Goal: Task Accomplishment & Management: Use online tool/utility

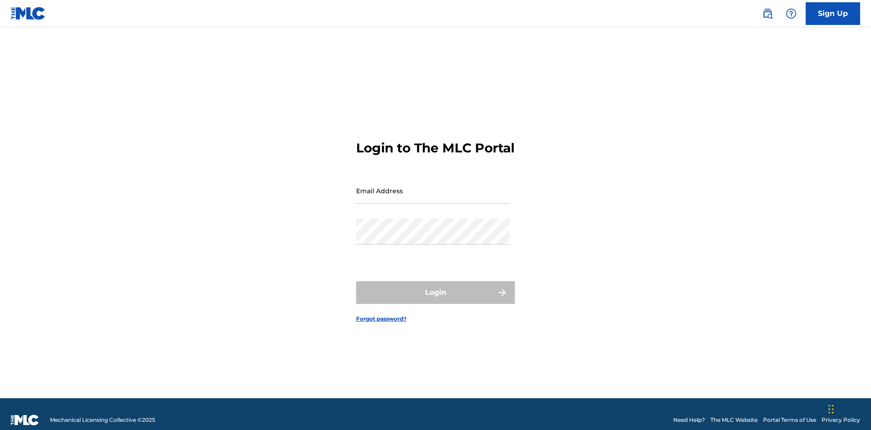
scroll to position [12, 0]
click at [433, 186] on input "Email Address" at bounding box center [432, 191] width 153 height 26
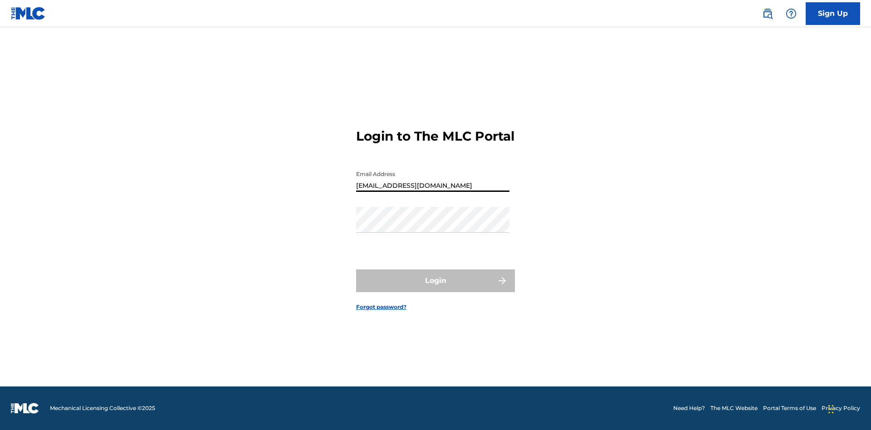
type input "Duke.McTesterson@gmail.com"
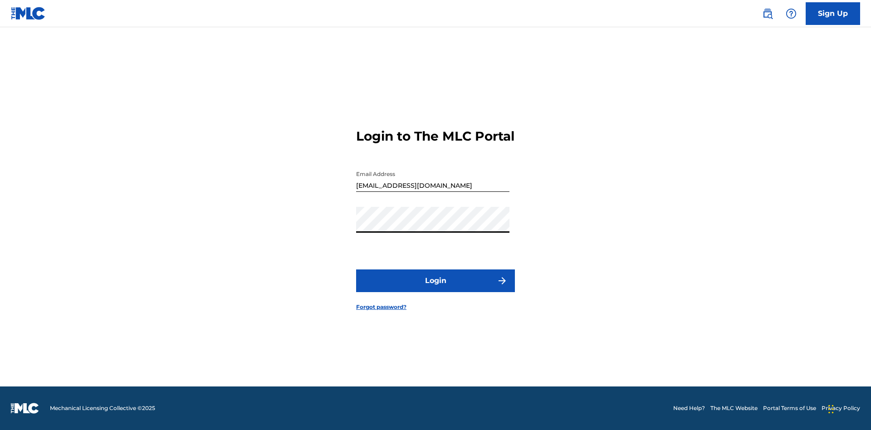
click at [435, 288] on button "Login" at bounding box center [435, 280] width 159 height 23
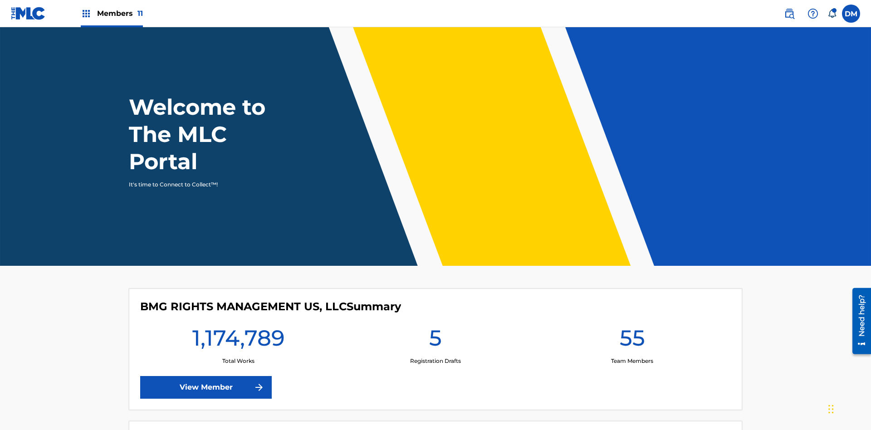
scroll to position [39, 0]
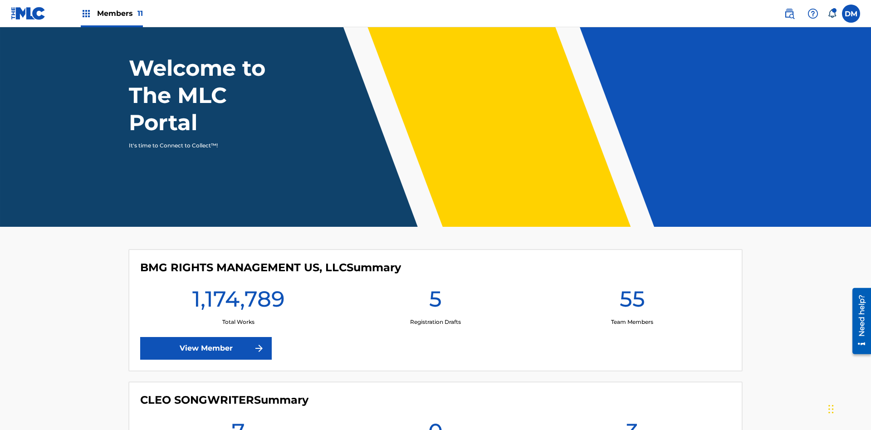
click at [112, 13] on span "Members 11" at bounding box center [120, 13] width 46 height 10
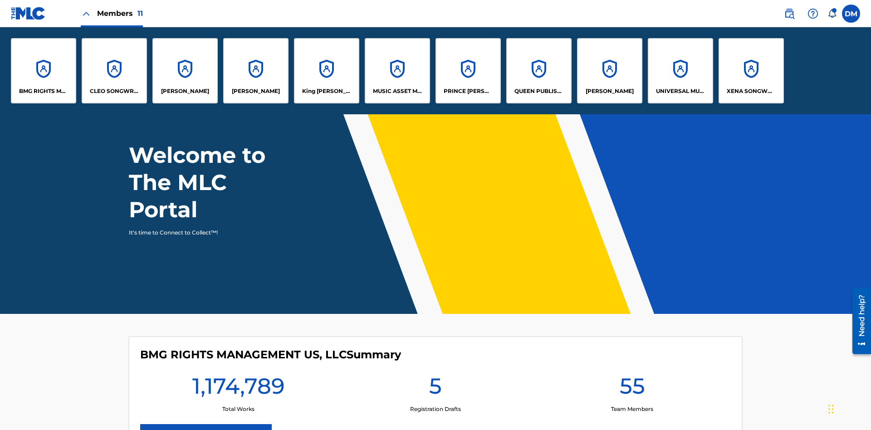
scroll to position [0, 0]
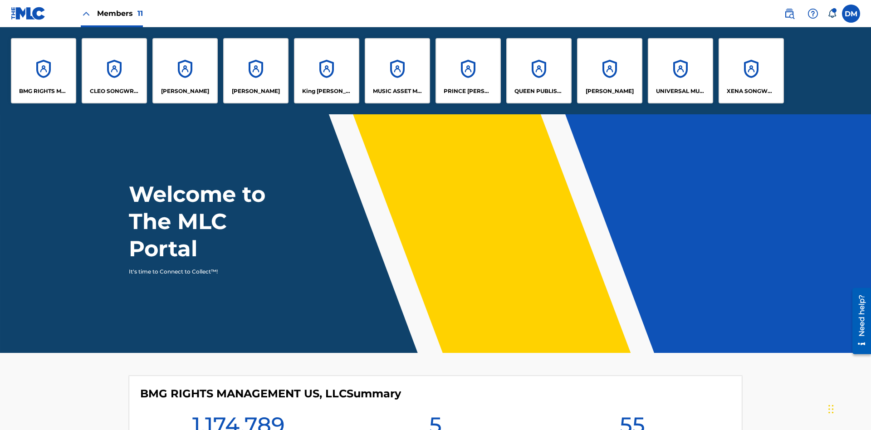
click at [680, 91] on p "UNIVERSAL MUSIC PUB GROUP" at bounding box center [680, 91] width 49 height 8
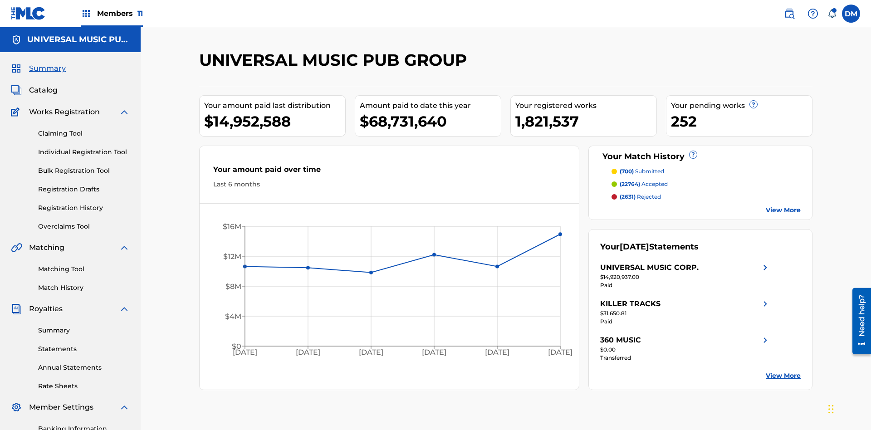
click at [84, 147] on link "Individual Registration Tool" at bounding box center [84, 152] width 92 height 10
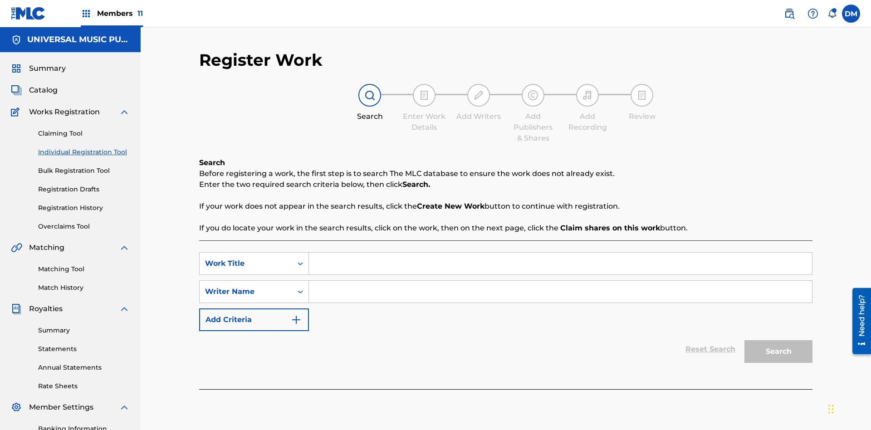
click at [560, 253] on input "Search Form" at bounding box center [560, 264] width 503 height 22
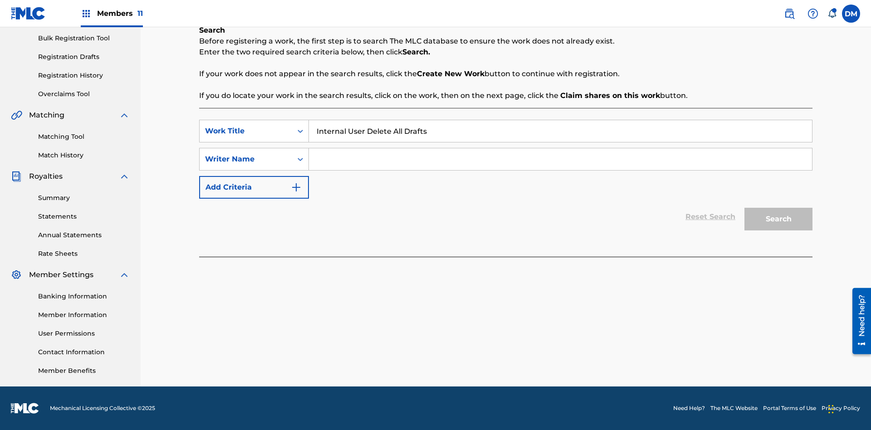
type input "Internal User Delete All Drafts"
click at [560, 159] on input "Search Form" at bounding box center [560, 159] width 503 height 22
type input "Test"
click at [778, 219] on button "Search" at bounding box center [778, 219] width 68 height 23
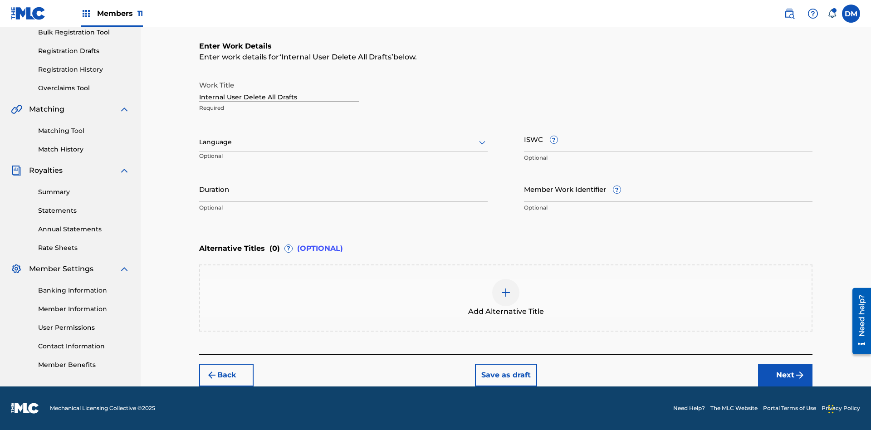
click at [279, 89] on input "Internal User Delete All Drafts" at bounding box center [279, 89] width 160 height 26
type input "Internal User Delete All Drafts"
click at [505, 375] on button "Save as draft" at bounding box center [506, 375] width 62 height 23
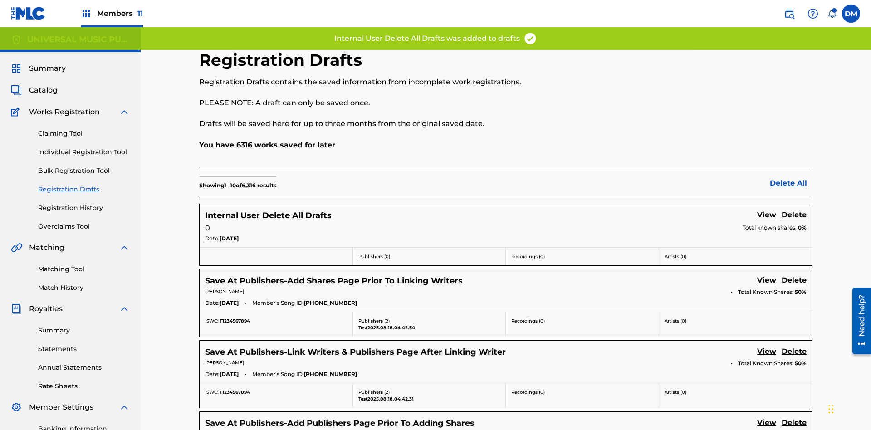
click at [851, 13] on label at bounding box center [851, 14] width 18 height 18
click at [851, 14] on input "DM Duke McTesterson duke.mctesterson@gmail.com Notification Preferences Profile…" at bounding box center [851, 14] width 0 height 0
click at [763, 128] on p "Log out" at bounding box center [762, 128] width 21 height 8
click at [851, 14] on input "DM Duke McTesterson duke.mctesterson@gmail.com Notification Preferences Profile…" at bounding box center [851, 14] width 0 height 0
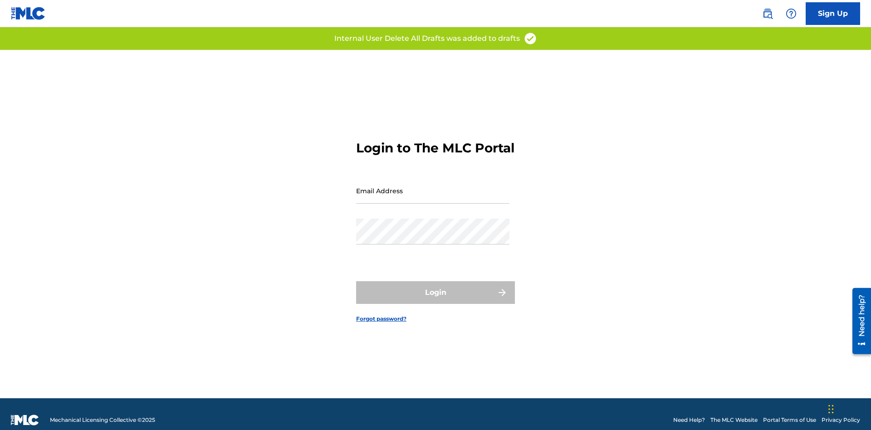
scroll to position [12, 0]
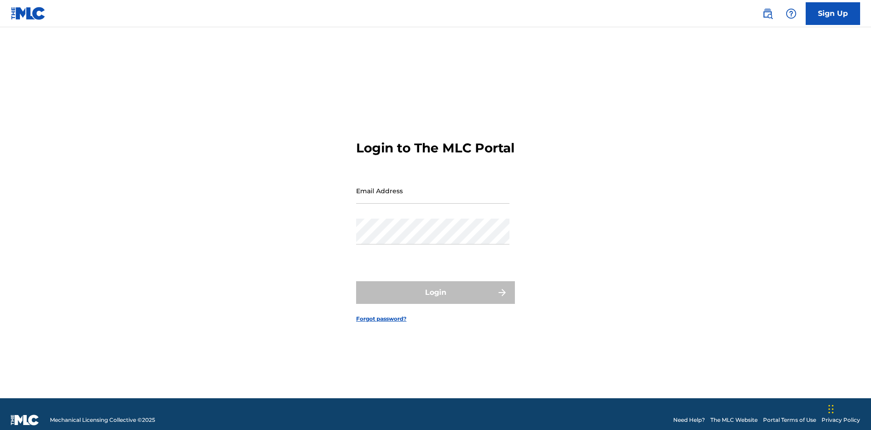
scroll to position [12, 0]
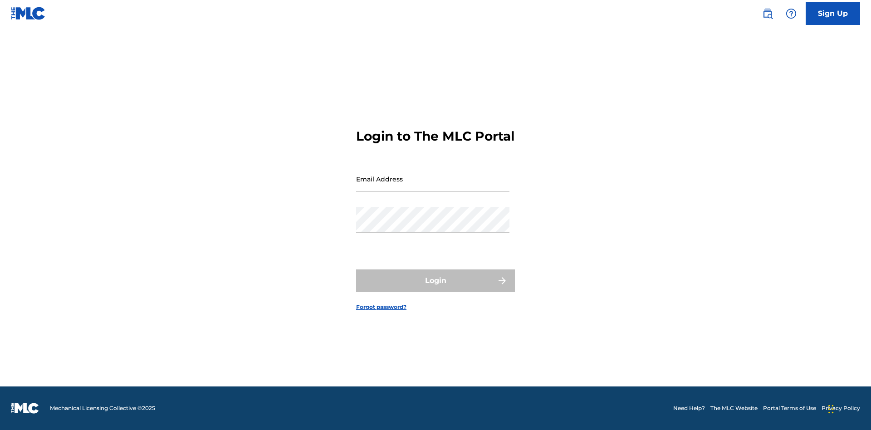
click at [433, 186] on input "Email Address" at bounding box center [432, 179] width 153 height 26
type input "[PERSON_NAME][EMAIL_ADDRESS][PERSON_NAME][DOMAIN_NAME]"
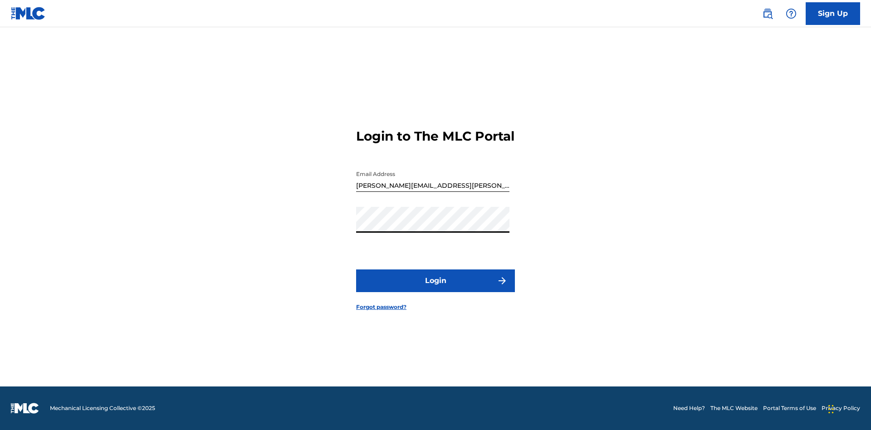
click at [435, 288] on button "Login" at bounding box center [435, 280] width 159 height 23
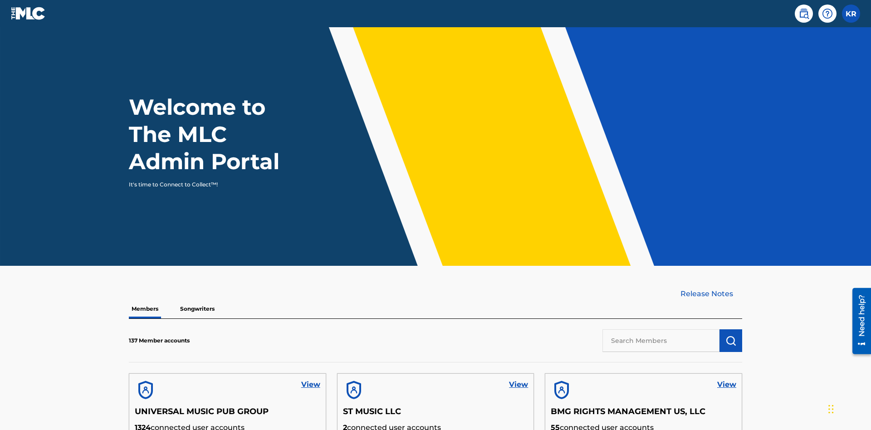
click at [661, 329] on input "text" at bounding box center [660, 340] width 117 height 23
click at [731, 335] on img "submit" at bounding box center [730, 340] width 11 height 11
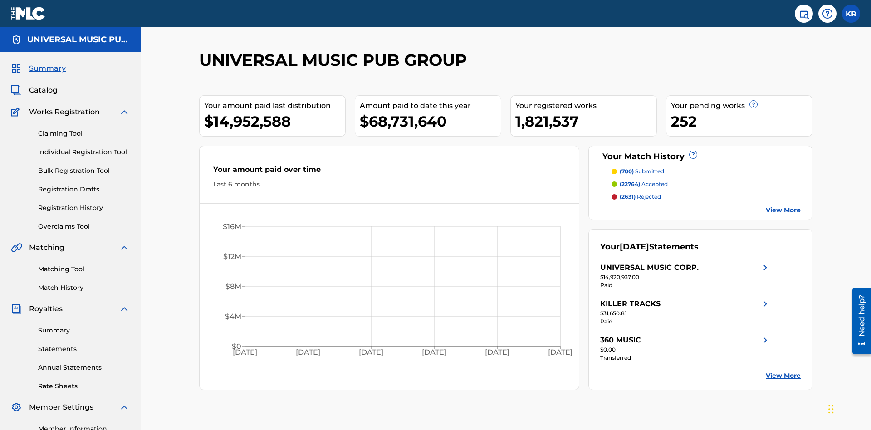
click at [84, 185] on link "Registration Drafts" at bounding box center [84, 190] width 92 height 10
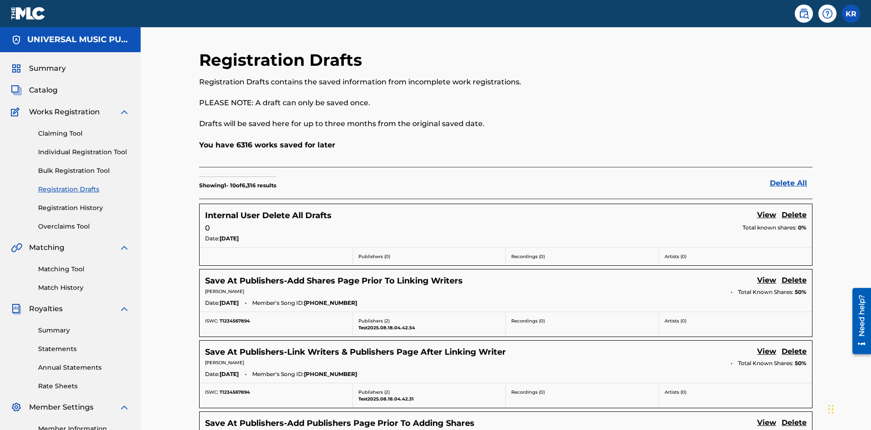
click at [791, 178] on link "Delete All" at bounding box center [791, 183] width 43 height 11
